Goal: Information Seeking & Learning: Learn about a topic

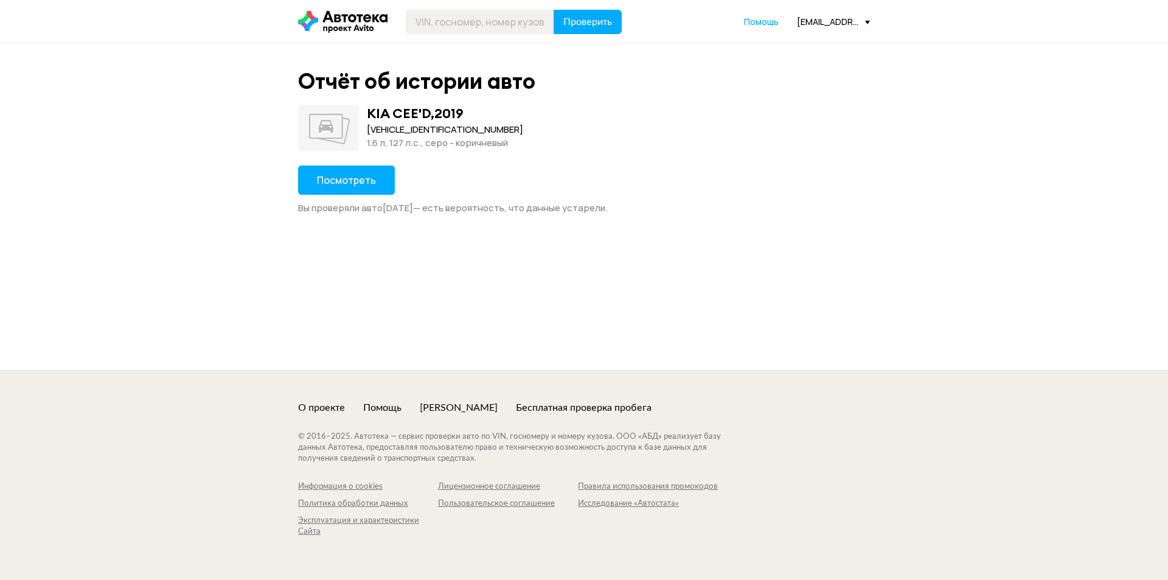
click at [395, 125] on div "[VEHICLE_IDENTIFICATION_NUMBER]" at bounding box center [445, 129] width 156 height 13
click at [374, 179] on span "Посмотреть" at bounding box center [346, 179] width 59 height 13
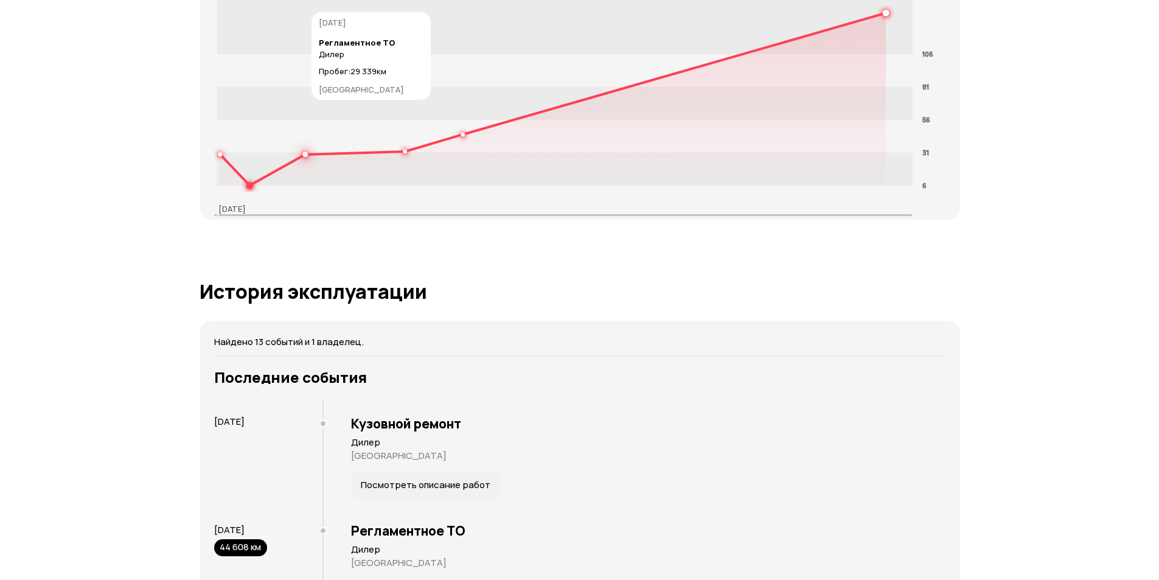
scroll to position [1947, 0]
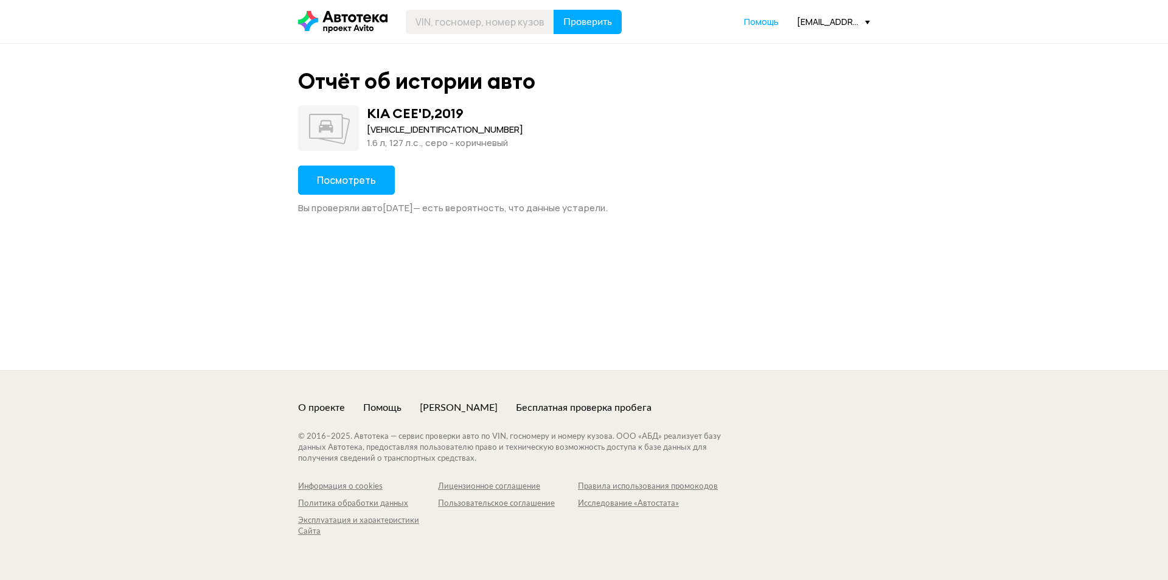
click at [372, 184] on button "Посмотреть" at bounding box center [346, 180] width 97 height 29
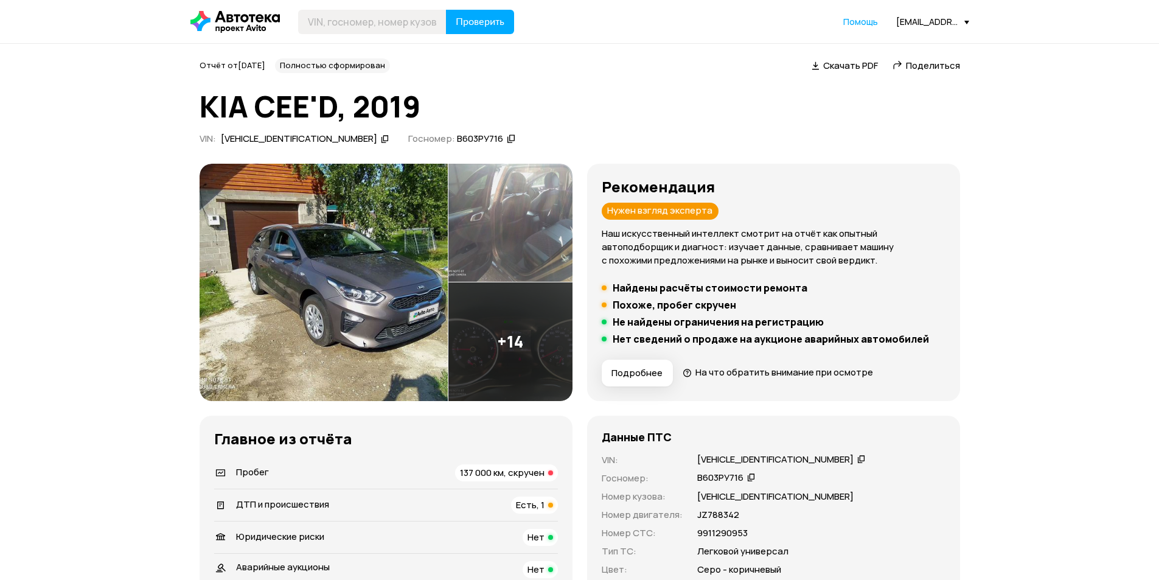
click at [920, 69] on span "Поделиться" at bounding box center [933, 65] width 54 height 13
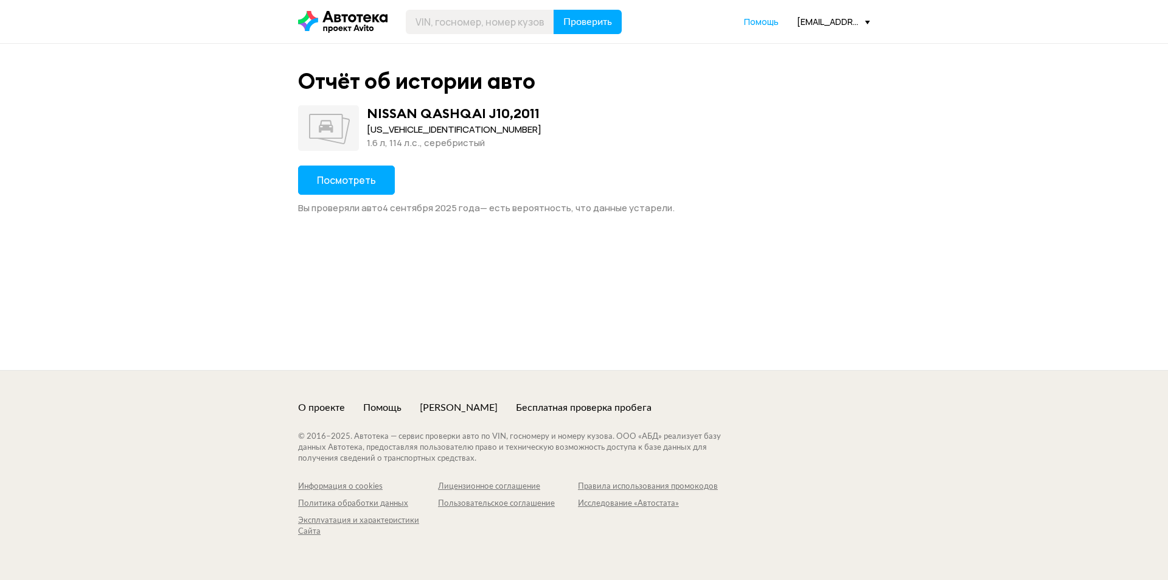
click at [329, 186] on span "Посмотреть" at bounding box center [346, 179] width 59 height 13
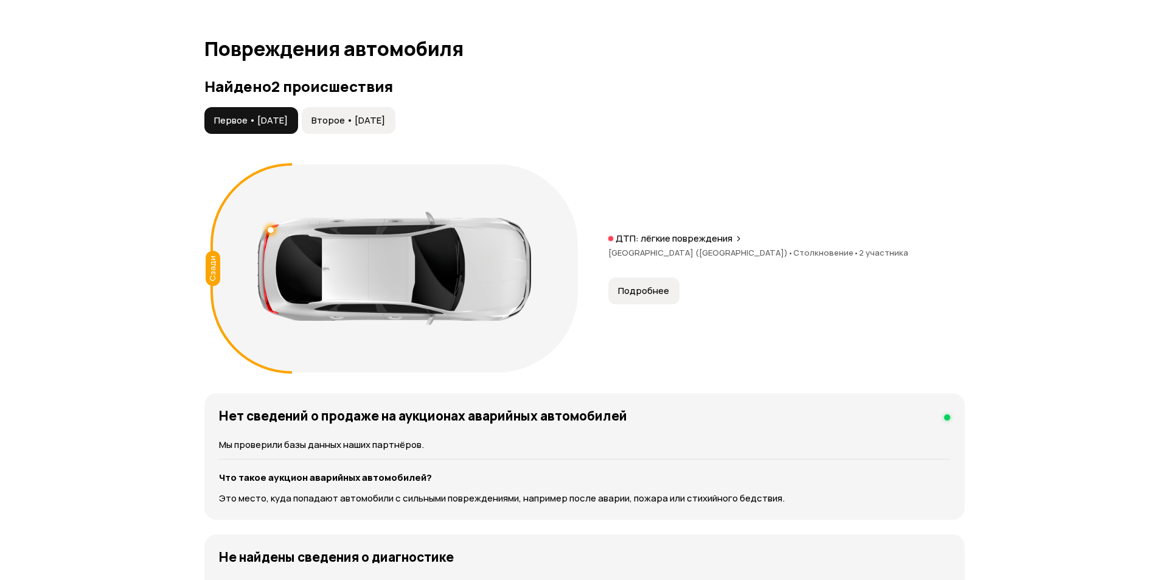
scroll to position [1217, 0]
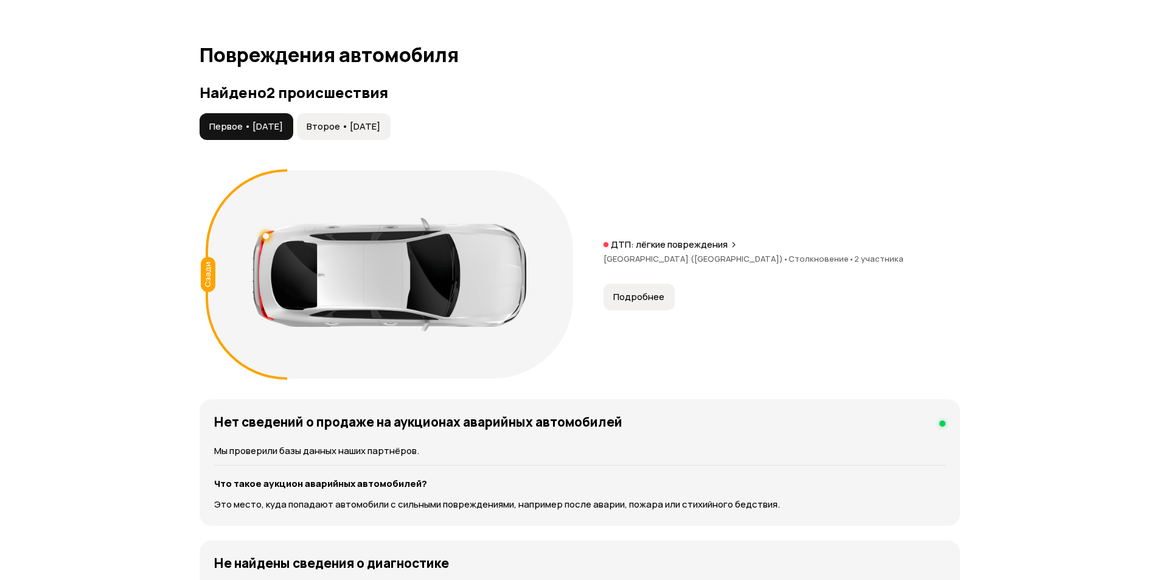
click at [357, 118] on button "Второе • 16 июн 2021" at bounding box center [344, 126] width 94 height 27
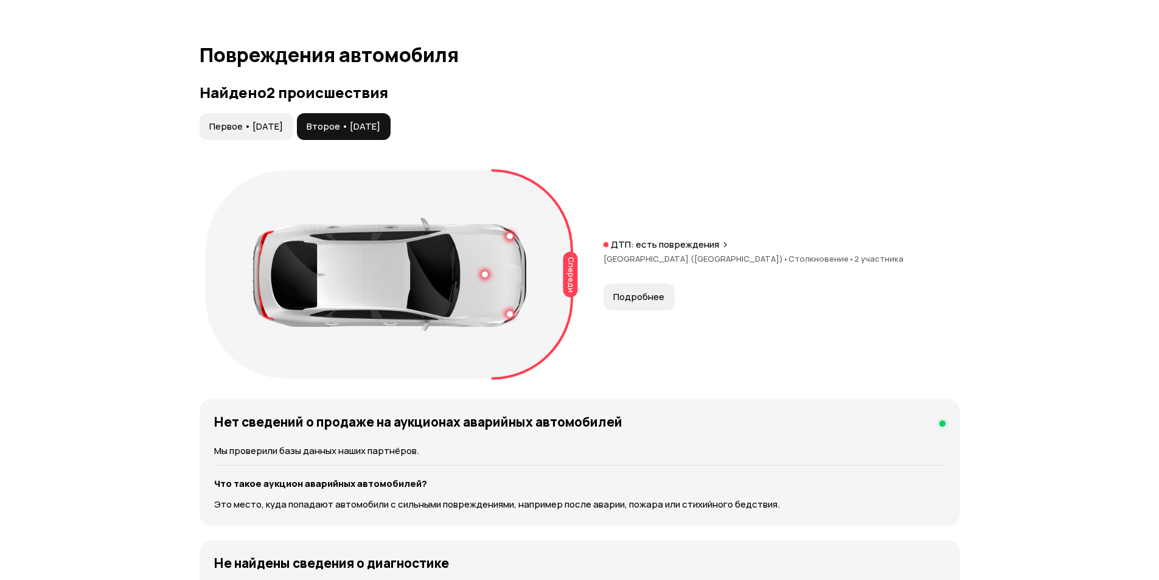
click at [270, 124] on span "Первое • 13 апр 2021" at bounding box center [246, 126] width 74 height 12
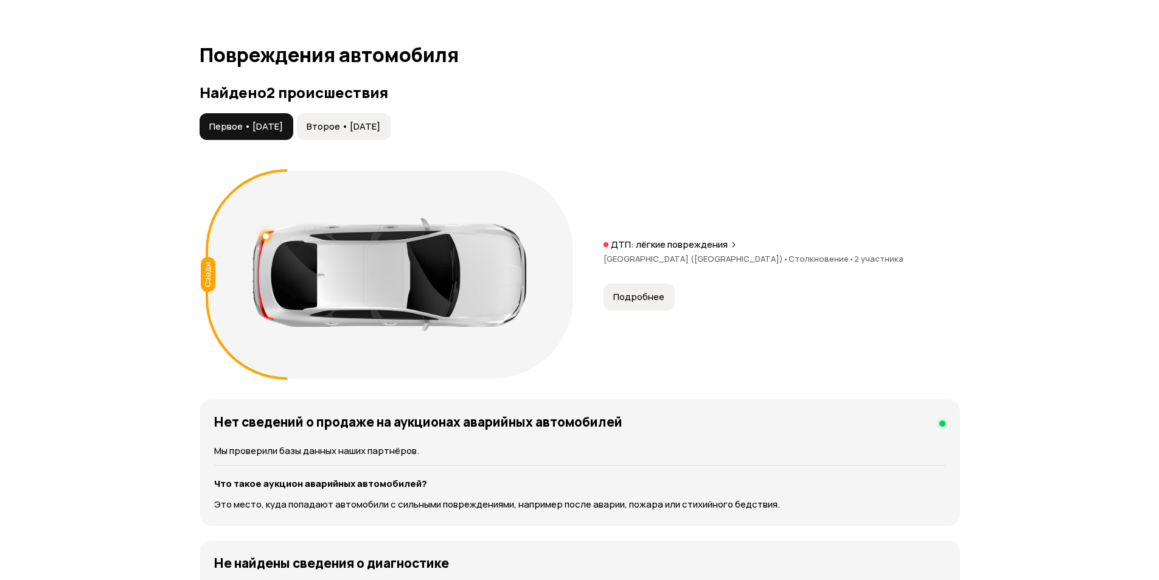
click at [341, 110] on div "Найдено 2 происшествия Первое • 13 апр 2021 Второе • 16 июн 2021 Сзади ДТП: лёг…" at bounding box center [580, 234] width 761 height 301
drag, startPoint x: 376, startPoint y: 125, endPoint x: 603, endPoint y: 181, distance: 233.9
click at [377, 125] on span "Второе • 16 июн 2021" at bounding box center [344, 126] width 74 height 12
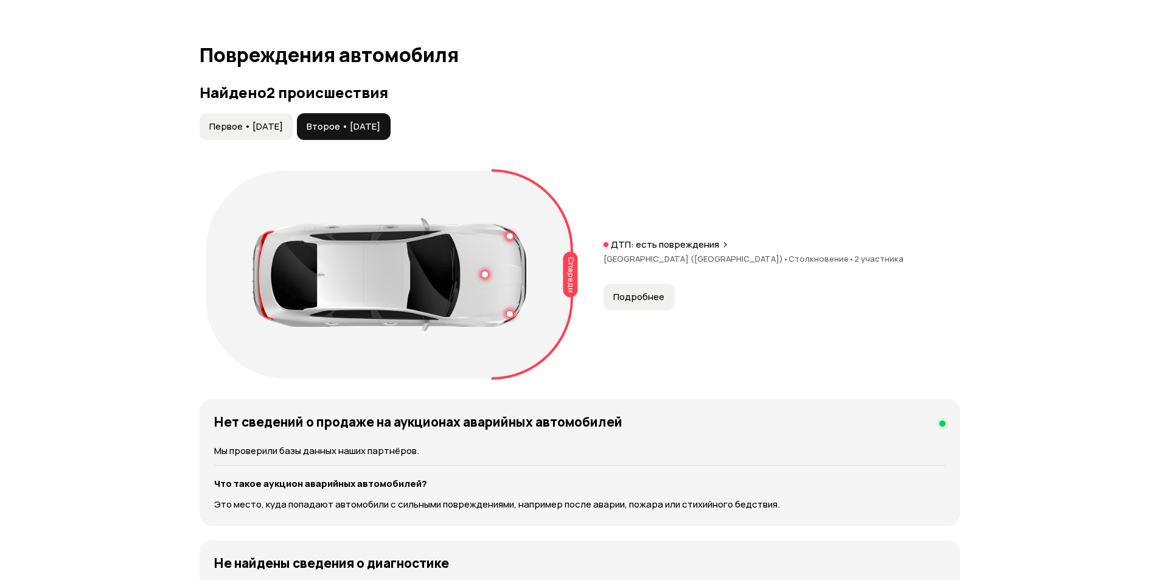
click at [626, 296] on span "Подробнее" at bounding box center [638, 297] width 51 height 12
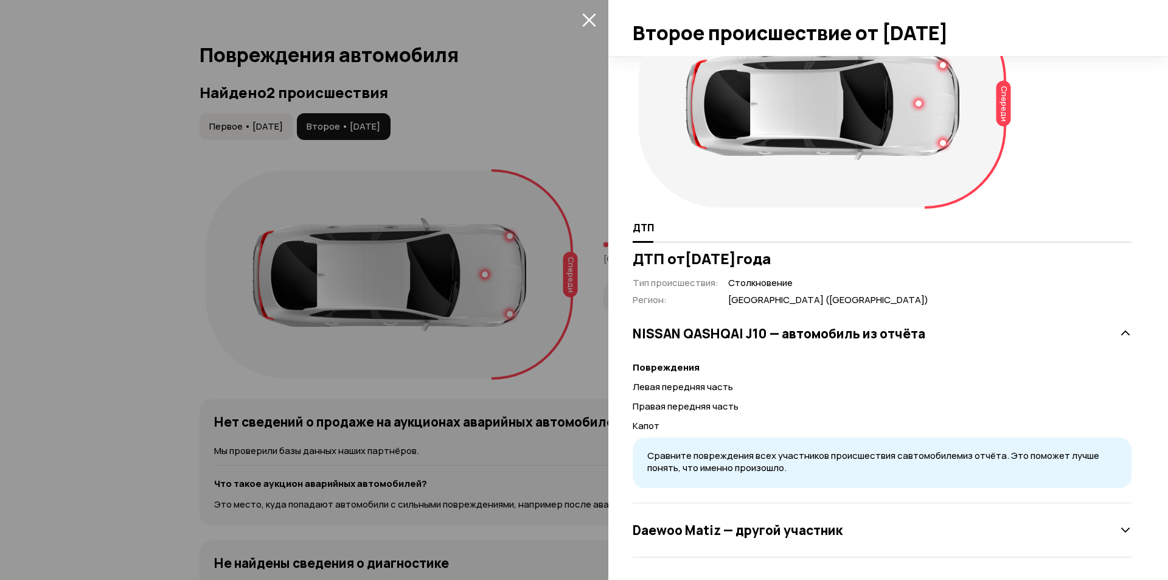
scroll to position [65, 0]
